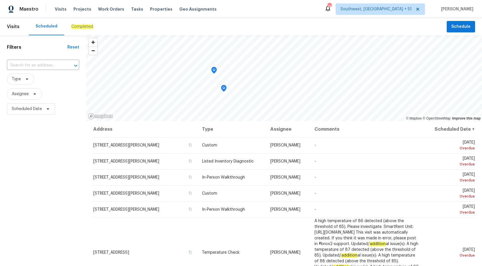
click at [84, 32] on div "Completed" at bounding box center [82, 26] width 36 height 17
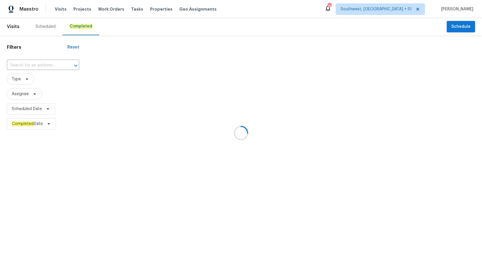
click at [34, 63] on div at bounding box center [241, 133] width 482 height 266
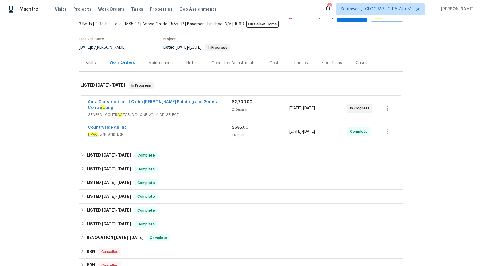
scroll to position [63, 0]
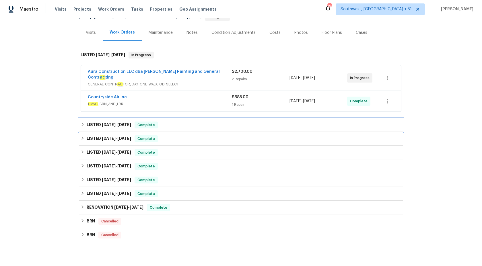
click at [202, 118] on div "LISTED 6/3/25 - 6/13/25 Complete" at bounding box center [241, 125] width 324 height 14
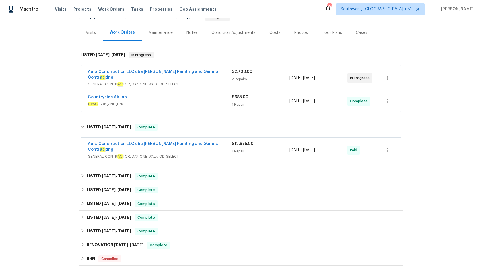
click at [212, 143] on div "Aura Construction LLC dba Logan's Painting and General Contr ac ting" at bounding box center [160, 147] width 144 height 13
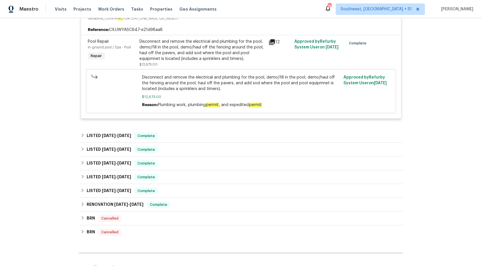
scroll to position [207, 0]
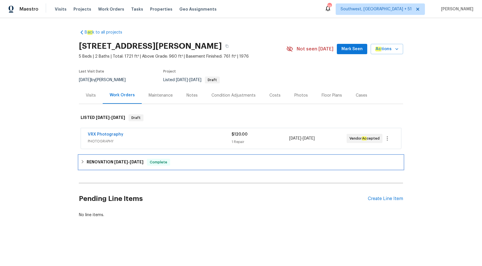
click at [131, 168] on div "RENOVATION [DATE] - [DATE] Complete" at bounding box center [241, 162] width 324 height 14
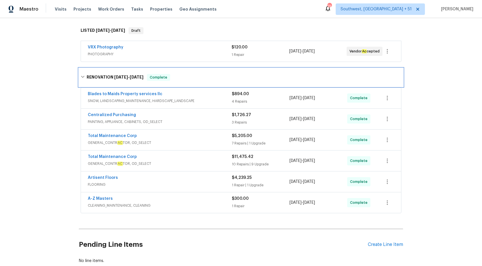
scroll to position [116, 0]
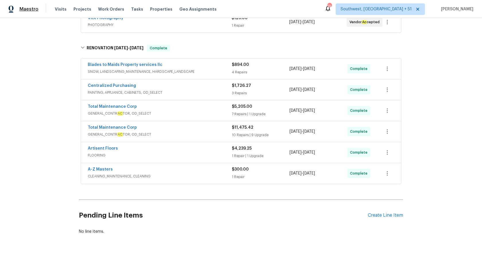
click at [22, 7] on span "Maestro" at bounding box center [29, 9] width 19 height 6
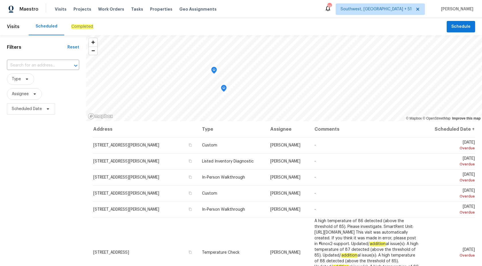
click at [77, 24] on em "Completed" at bounding box center [82, 26] width 22 height 5
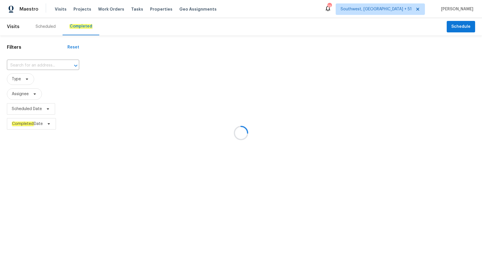
click at [25, 65] on div at bounding box center [241, 133] width 482 height 266
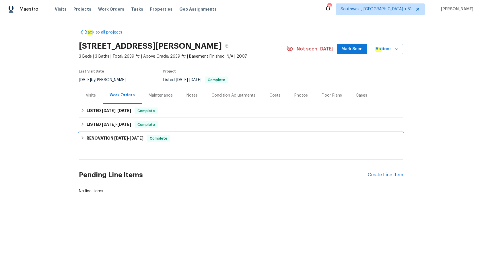
click at [130, 122] on span "5/15/25" at bounding box center [124, 124] width 14 height 4
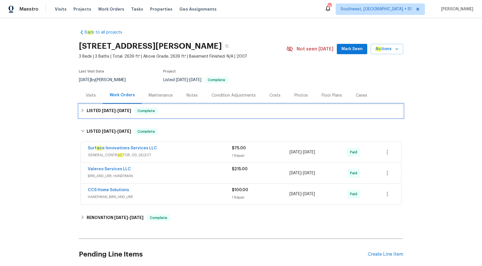
click at [137, 112] on span "Complete" at bounding box center [146, 111] width 22 height 6
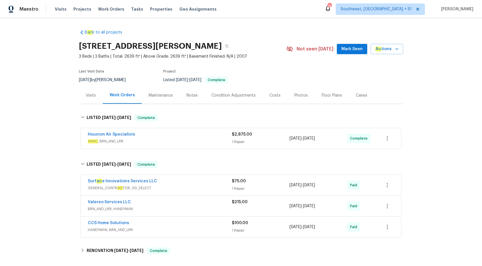
click at [186, 138] on div "Houston Air Specialists" at bounding box center [160, 135] width 144 height 7
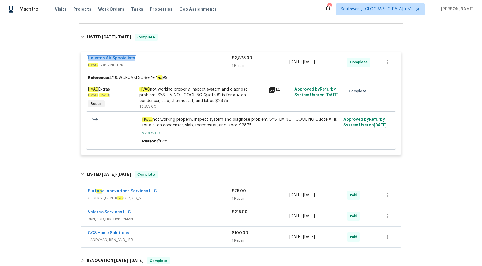
scroll to position [146, 0]
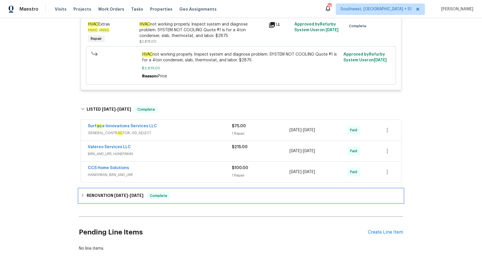
click at [143, 196] on div "RENOVATION 5/1/25 - 5/2/25 Complete" at bounding box center [241, 195] width 321 height 7
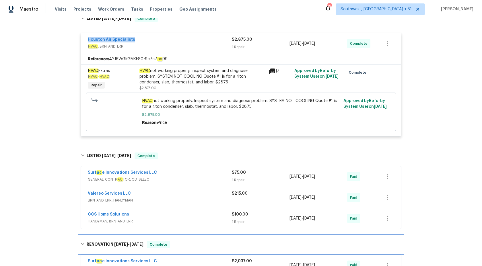
scroll to position [96, 0]
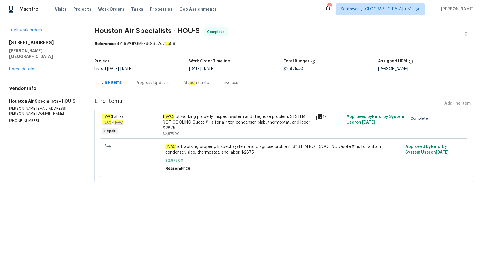
click at [161, 81] on div "Progress Updates" at bounding box center [153, 83] width 34 height 6
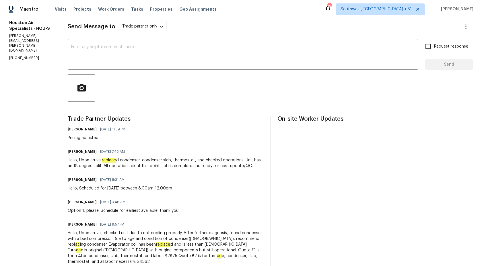
scroll to position [138, 0]
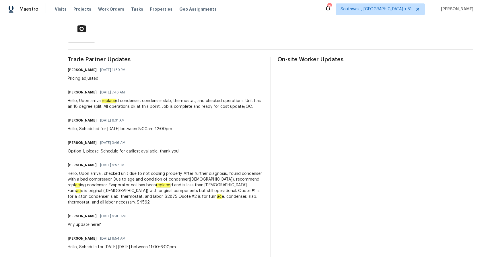
click at [188, 192] on div "Hello, Upon arrival, checked unit due to not cooling properly. After further di…" at bounding box center [165, 188] width 195 height 34
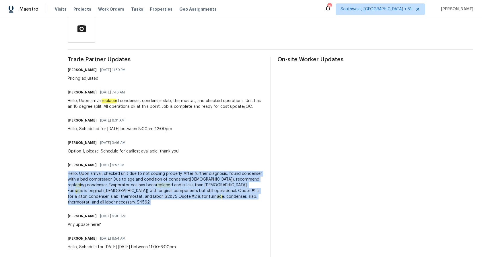
click at [188, 192] on div "Hello, Upon arrival, checked unit due to not cooling properly. After further di…" at bounding box center [165, 188] width 195 height 34
copy div "Hello, Upon arrival, checked unit due to not cooling properly. After further di…"
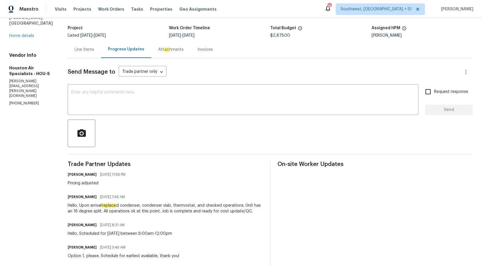
click at [205, 50] on div "Invoices" at bounding box center [204, 50] width 15 height 6
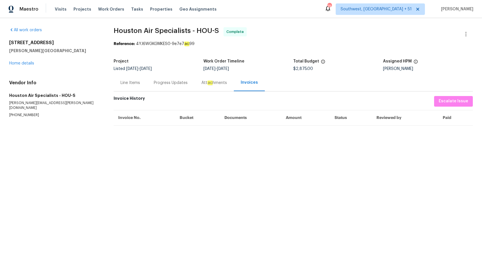
click at [151, 85] on div "Progress Updates" at bounding box center [171, 82] width 48 height 17
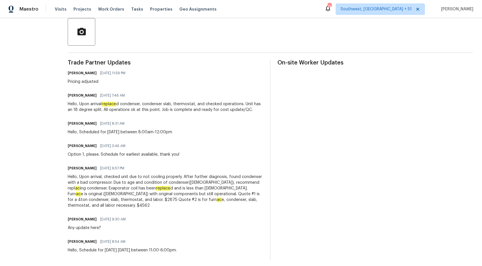
scroll to position [138, 0]
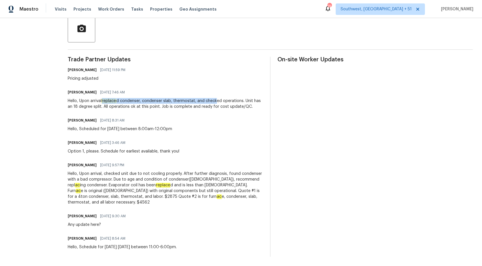
drag, startPoint x: 108, startPoint y: 101, endPoint x: 225, endPoint y: 104, distance: 116.5
click at [225, 104] on div "Hello, Upon arrival replace d condenser, condenser slab, thermostat, and checke…" at bounding box center [165, 103] width 195 height 11
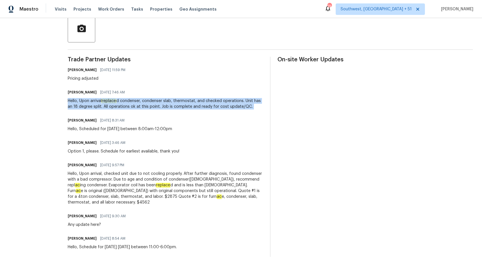
click at [225, 104] on div "Hello, Upon arrival replace d condenser, condenser slab, thermostat, and checke…" at bounding box center [165, 103] width 195 height 11
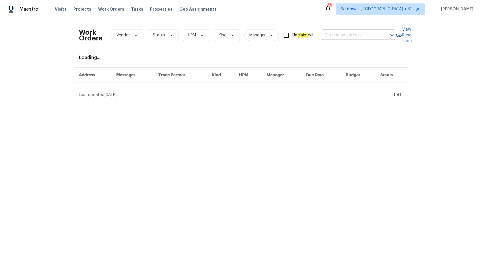
click at [33, 6] on span "Maestro" at bounding box center [29, 9] width 19 height 6
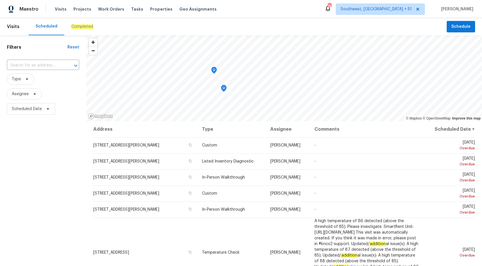
click at [75, 29] on em "Completed" at bounding box center [82, 26] width 22 height 5
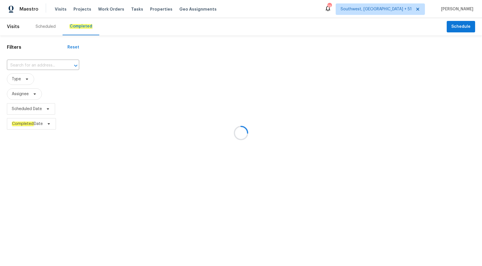
click at [38, 64] on div at bounding box center [241, 133] width 482 height 266
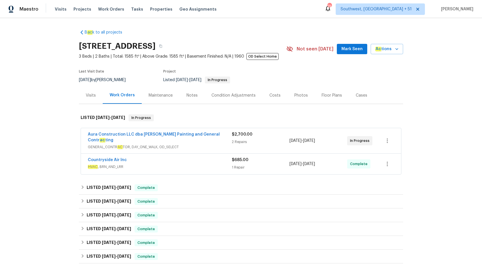
scroll to position [58, 0]
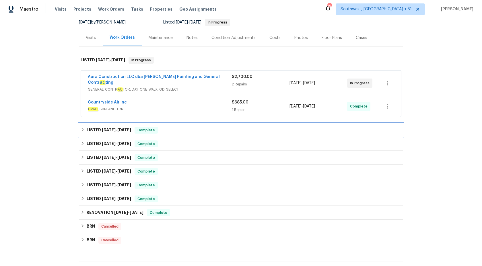
click at [182, 123] on div "LISTED [DATE] - [DATE] Complete" at bounding box center [241, 130] width 324 height 14
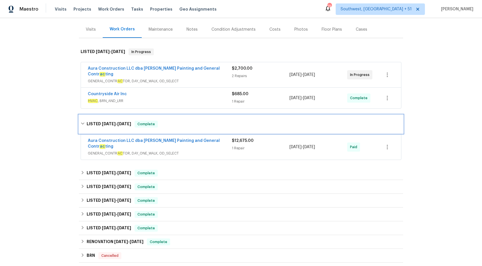
scroll to position [73, 0]
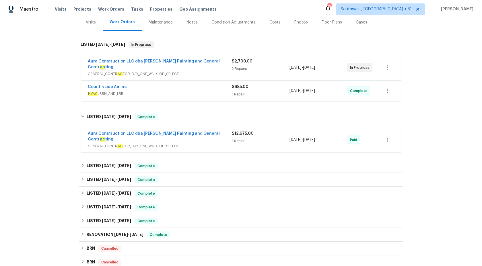
click at [203, 143] on span "GENERAL_CONTR AC TOR, DAY_ONE_WALK, OD_SELECT" at bounding box center [160, 146] width 144 height 6
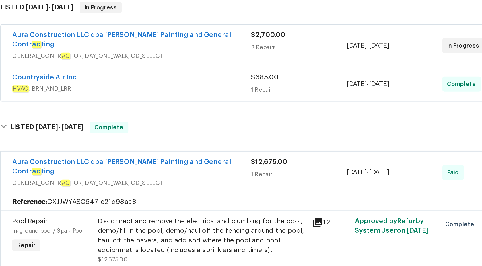
scroll to position [10, 0]
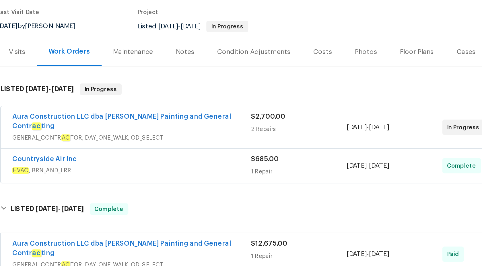
click at [208, 154] on span "HVAC , BRN_AND_LRR" at bounding box center [160, 157] width 144 height 6
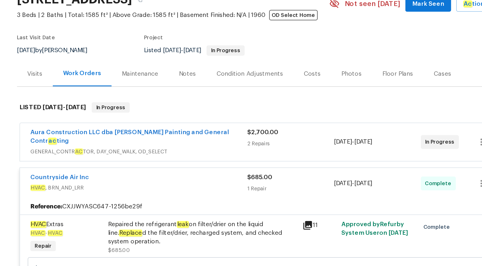
scroll to position [0, 0]
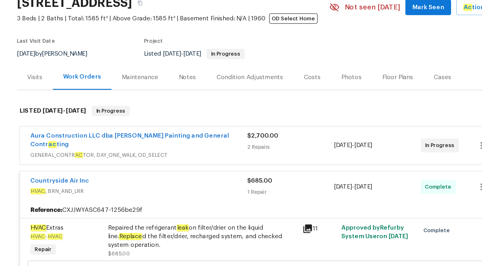
click at [218, 137] on div "Aura Construction LLC dba Logan's Painting and General Contr ac ting" at bounding box center [160, 138] width 144 height 13
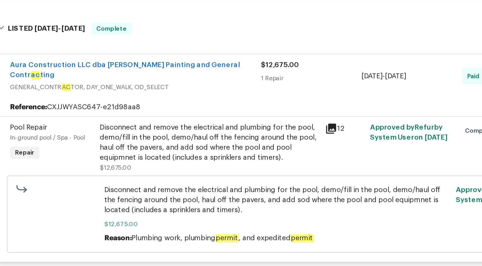
click at [190, 124] on div "Disconnect and remove the electrical and plumbing for the pool, demo/fill in th…" at bounding box center [202, 135] width 126 height 23
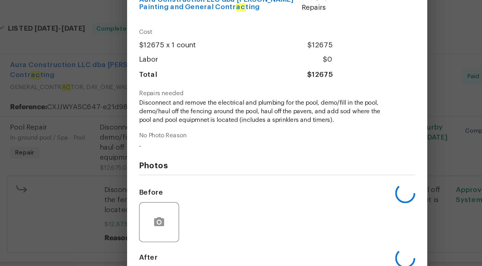
click at [190, 123] on span "Disconnect and remove the electrical and plumbing for the pool, demo/fill in th…" at bounding box center [233, 118] width 143 height 14
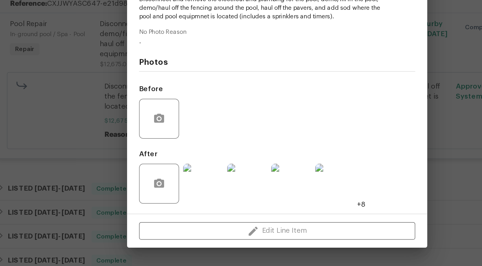
click at [204, 219] on img at bounding box center [198, 218] width 23 height 23
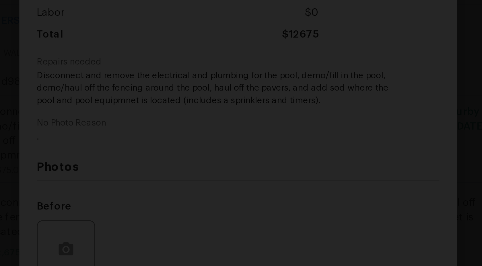
click at [328, 119] on div "Lightbox" at bounding box center [241, 133] width 482 height 266
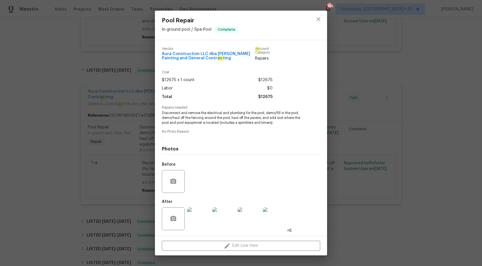
click at [476, 88] on div "Pool Repair In-ground pool / Spa - Pool Complete Vendor Aura Construction LLC d…" at bounding box center [241, 133] width 482 height 266
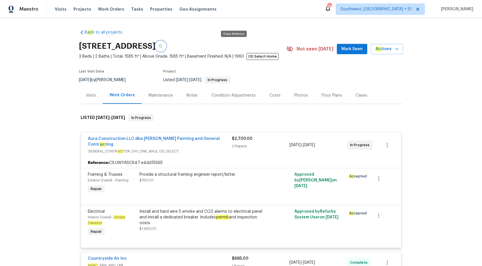
click at [162, 48] on icon "button" at bounding box center [160, 46] width 3 height 3
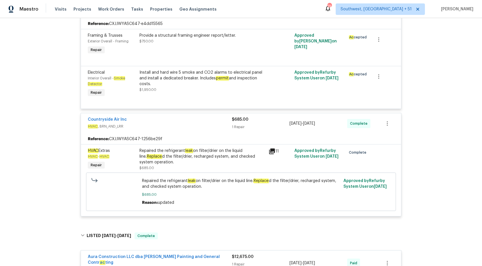
scroll to position [156, 0]
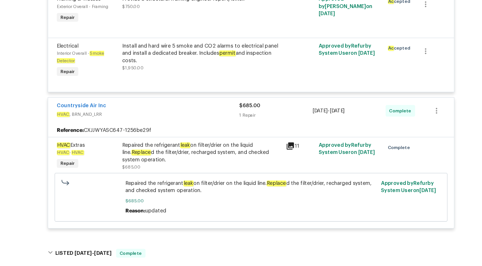
click at [206, 131] on div "Repaired the refrigerant leak on filter/drier on the liquid line. Replace d the…" at bounding box center [202, 139] width 126 height 17
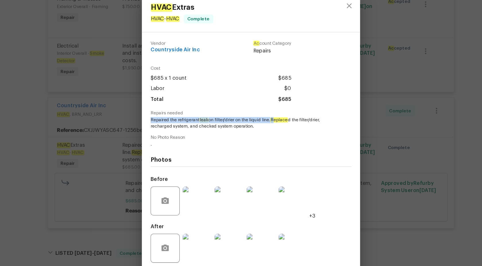
drag, startPoint x: 162, startPoint y: 113, endPoint x: 263, endPoint y: 114, distance: 101.0
click at [263, 114] on span "Repaired the refrigerant leak on filter/drier on the liquid line. Replace d the…" at bounding box center [233, 116] width 143 height 10
click at [263, 114] on em "Replace" at bounding box center [263, 114] width 14 height 4
copy span "Repaired the refrigerant leak o"
drag, startPoint x: 162, startPoint y: 114, endPoint x: 212, endPoint y: 113, distance: 50.2
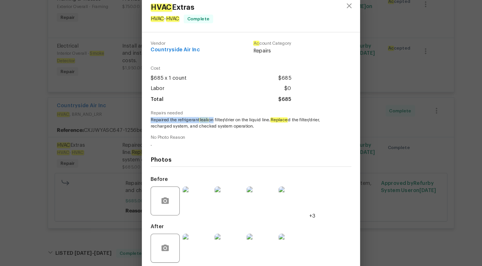
click at [212, 113] on span "Repaired the refrigerant leak on filter/drier on the liquid line. Replace d the…" at bounding box center [233, 116] width 143 height 10
click at [395, 109] on div "HVAC Extras HVAC - HVAC Complete Vendor Countryside Air Inc Ac count Category R…" at bounding box center [241, 133] width 482 height 266
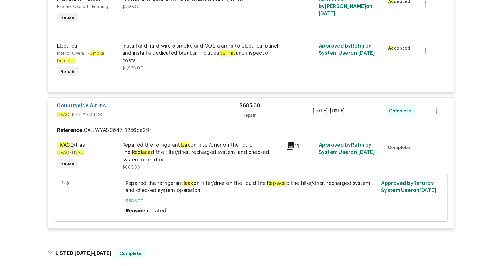
click at [247, 107] on div "1 Repair" at bounding box center [261, 110] width 58 height 6
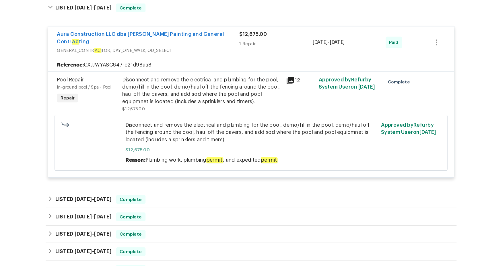
scroll to position [267, 0]
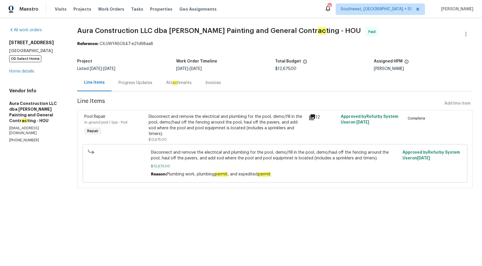
click at [134, 83] on div "Progress Updates" at bounding box center [135, 83] width 34 height 6
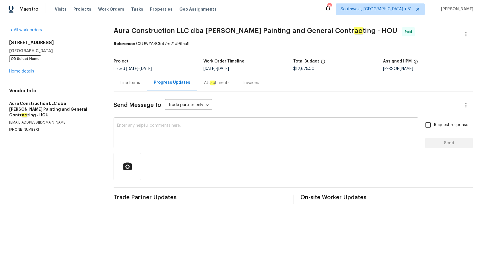
click at [245, 82] on div "Invoices" at bounding box center [250, 83] width 15 height 6
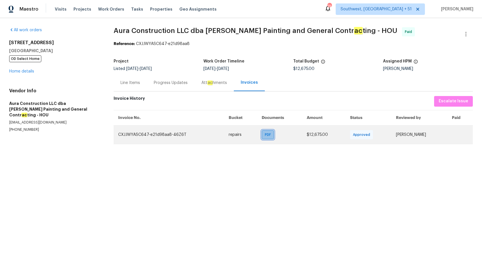
click at [265, 134] on span "PDF" at bounding box center [269, 135] width 8 height 6
